Goal: Task Accomplishment & Management: Use online tool/utility

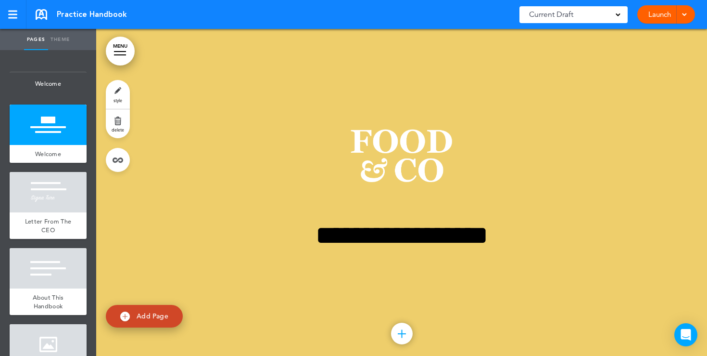
click at [655, 10] on link "Launch" at bounding box center [660, 14] width 30 height 18
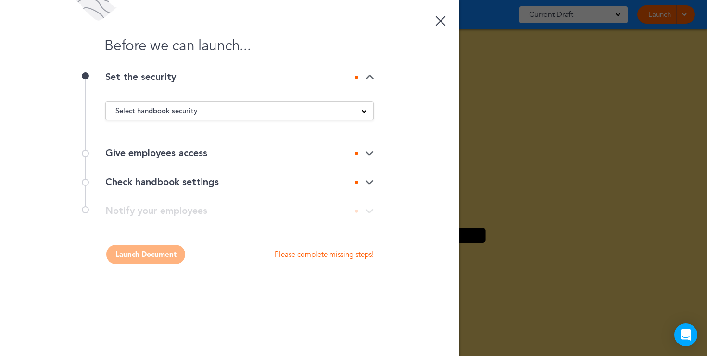
click at [359, 114] on div "Select handbook security" at bounding box center [240, 110] width 268 height 11
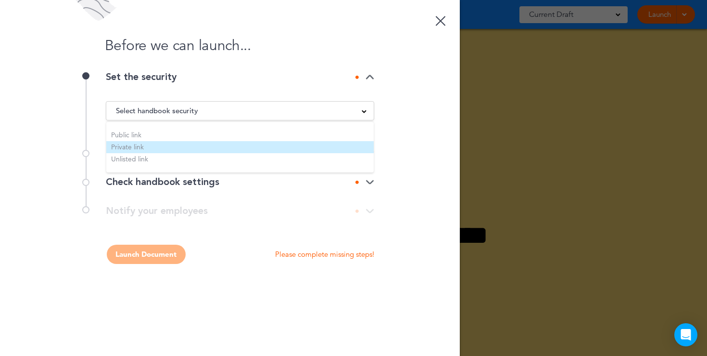
click at [153, 147] on li "Private link" at bounding box center [240, 147] width 268 height 12
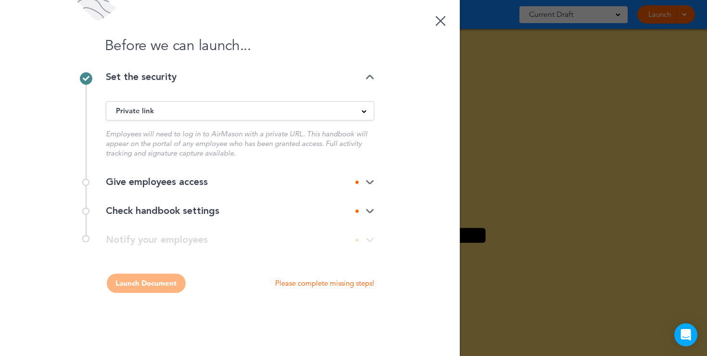
click at [371, 182] on img at bounding box center [370, 182] width 9 height 6
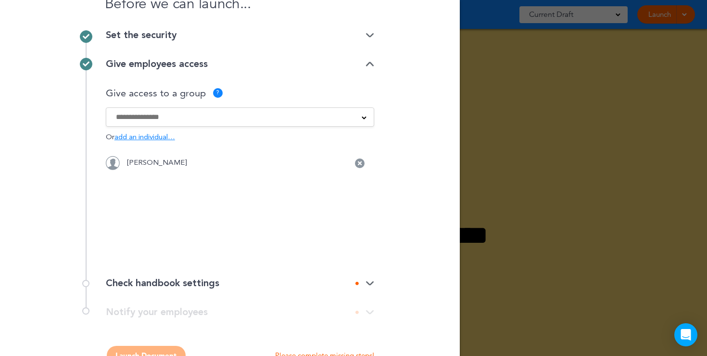
scroll to position [70, 0]
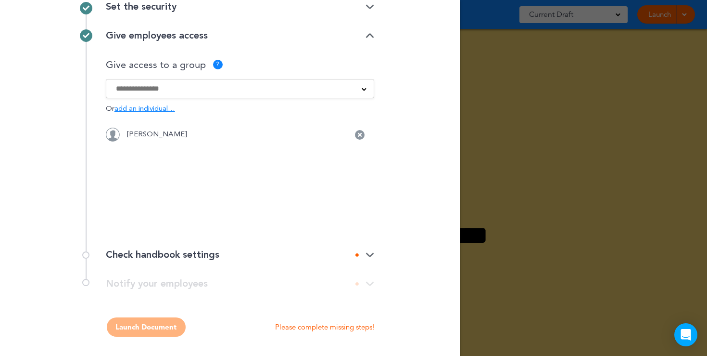
click at [368, 250] on div "Check handbook settings" at bounding box center [240, 255] width 269 height 10
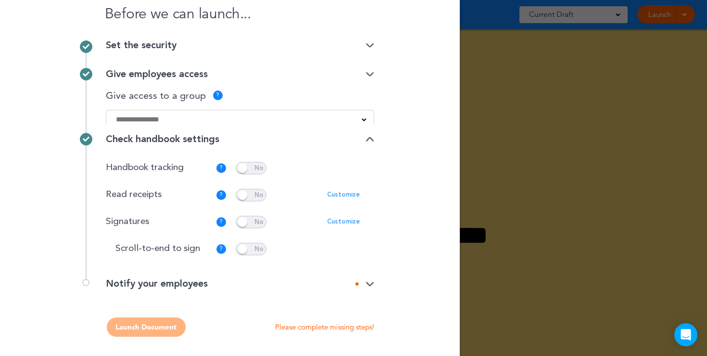
scroll to position [20, 0]
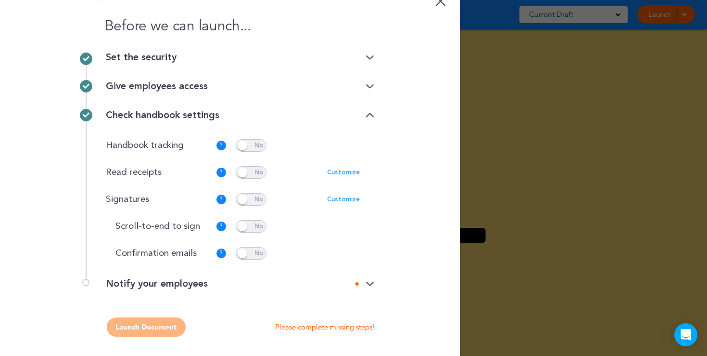
click at [256, 255] on span at bounding box center [251, 253] width 31 height 13
click at [368, 283] on img at bounding box center [370, 284] width 9 height 6
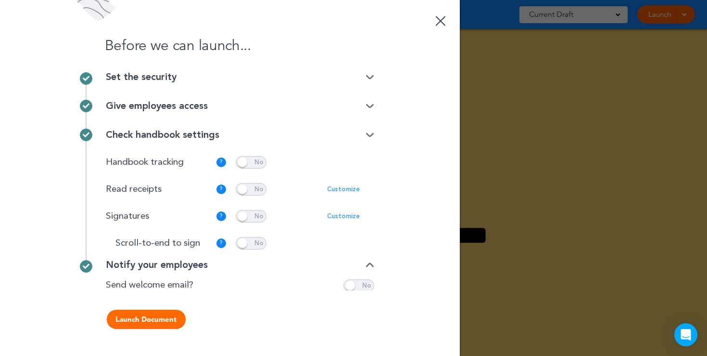
scroll to position [0, 0]
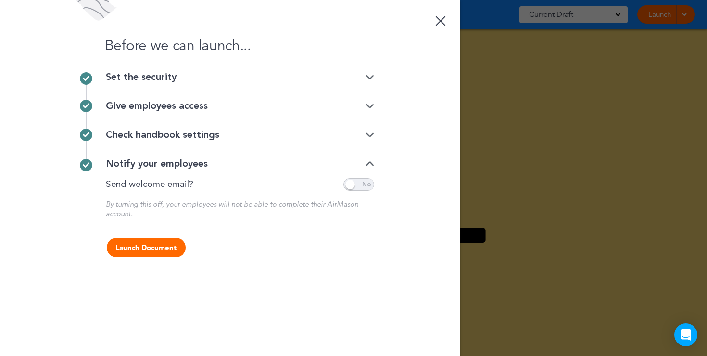
click at [150, 244] on button "Launch Document" at bounding box center [146, 247] width 79 height 19
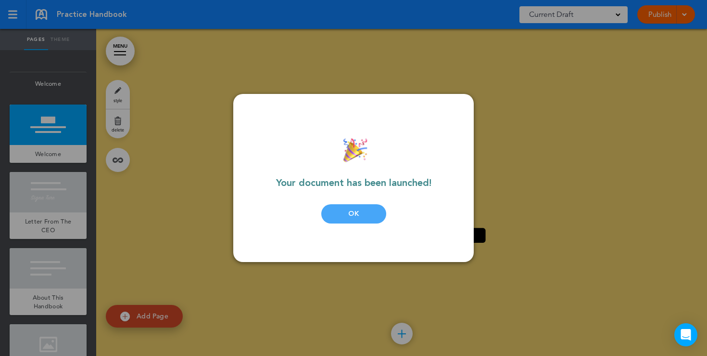
click at [362, 211] on div "OK" at bounding box center [353, 213] width 65 height 19
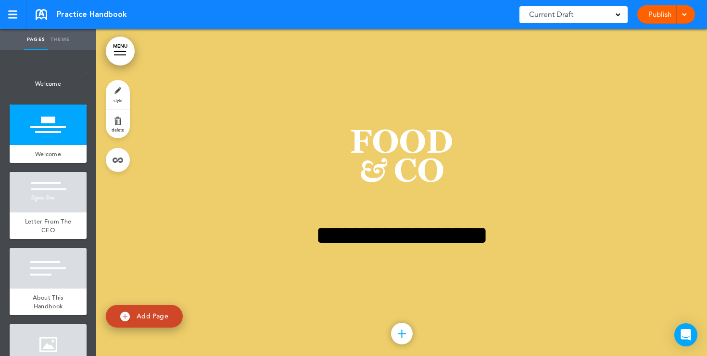
click at [654, 18] on link "Publish" at bounding box center [660, 14] width 30 height 18
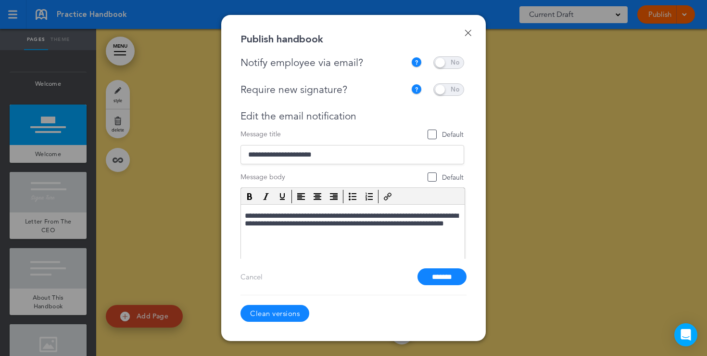
click at [430, 275] on input "*******" at bounding box center [442, 276] width 49 height 17
